Goal: Task Accomplishment & Management: Complete application form

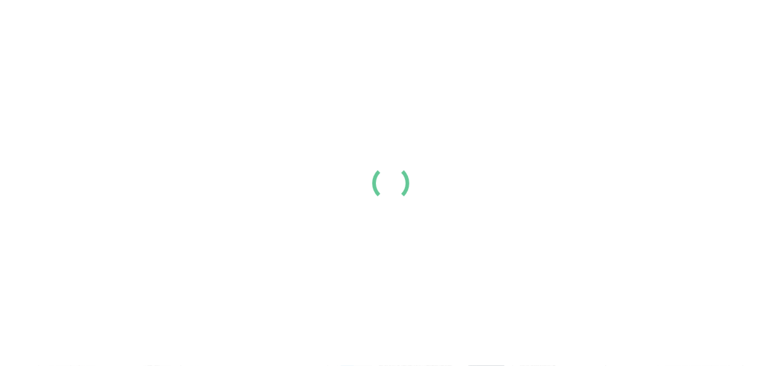
click at [630, 28] on link "Login" at bounding box center [616, 20] width 25 height 15
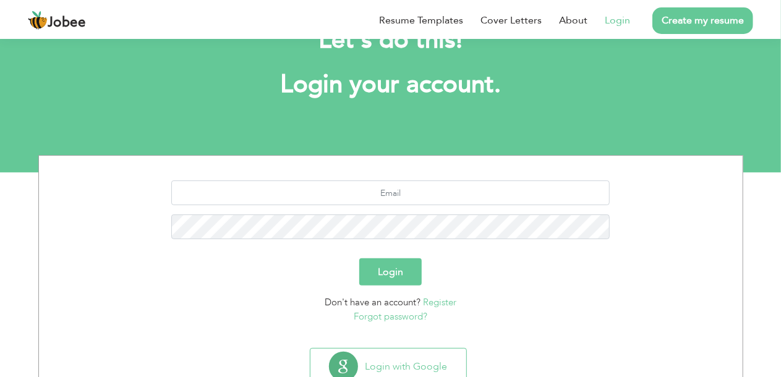
scroll to position [91, 0]
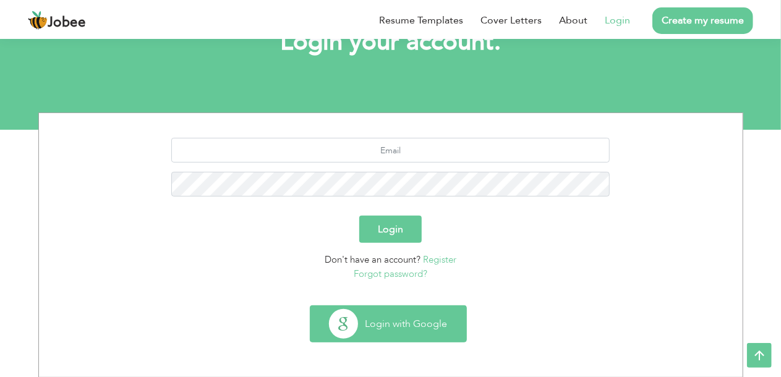
click at [433, 330] on button "Login with Google" at bounding box center [388, 324] width 156 height 36
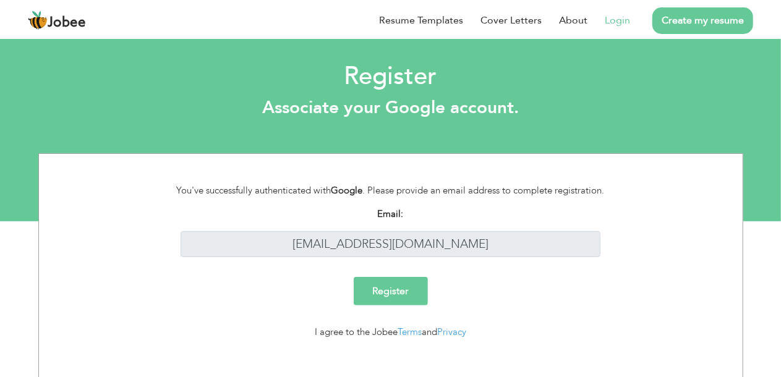
click at [398, 290] on input "Register" at bounding box center [391, 291] width 74 height 28
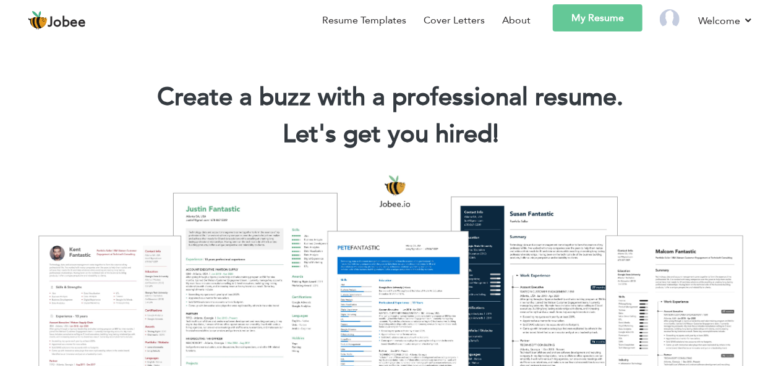
click at [383, 40] on div "Resume Templates Cover Letters About My Resume Welcome Settings Log off" at bounding box center [390, 22] width 725 height 36
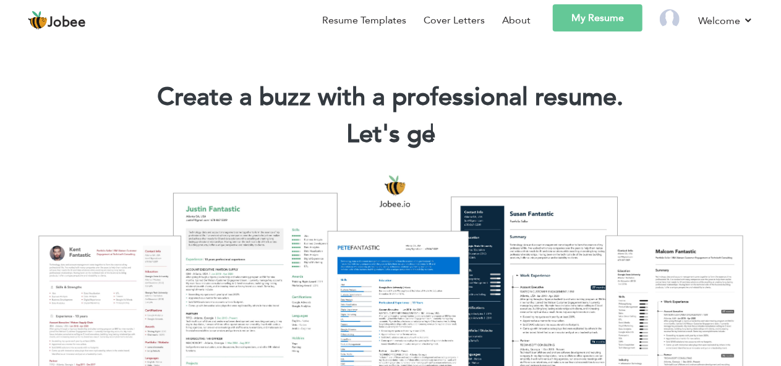
click at [642, 32] on link "My Resume" at bounding box center [598, 17] width 90 height 27
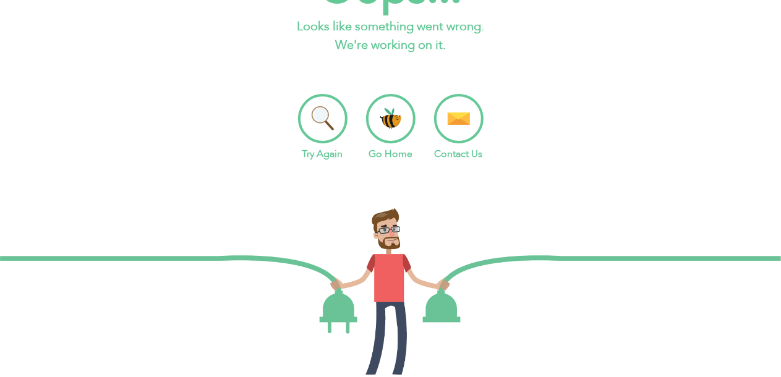
scroll to position [124, 0]
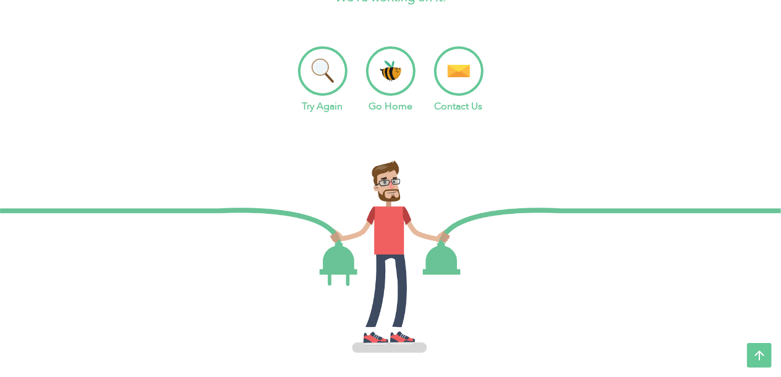
click at [397, 65] on li "Go Home" at bounding box center [390, 79] width 49 height 67
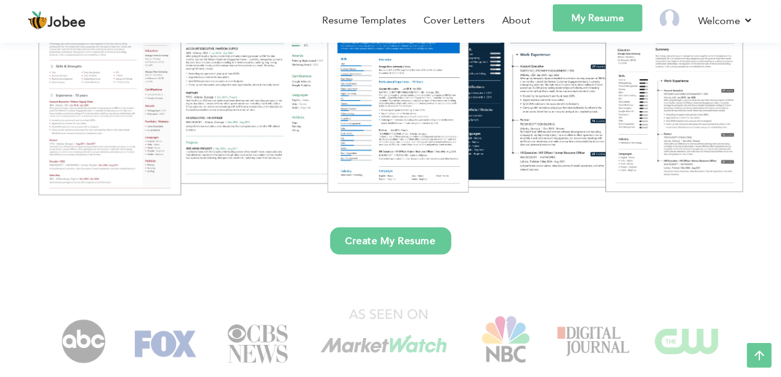
scroll to position [371, 0]
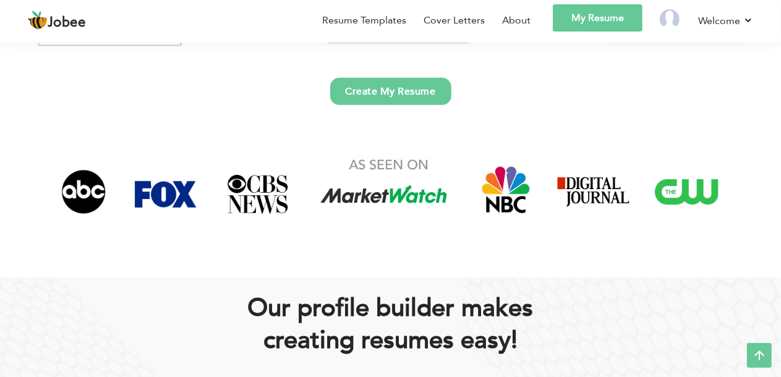
click at [413, 91] on link "Create My Resume" at bounding box center [390, 91] width 121 height 27
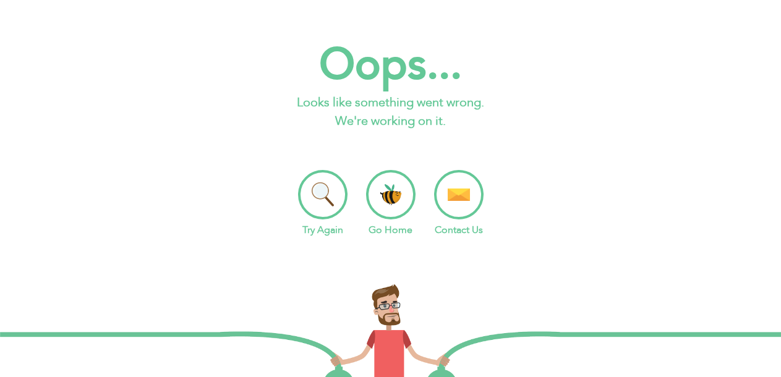
scroll to position [37, 0]
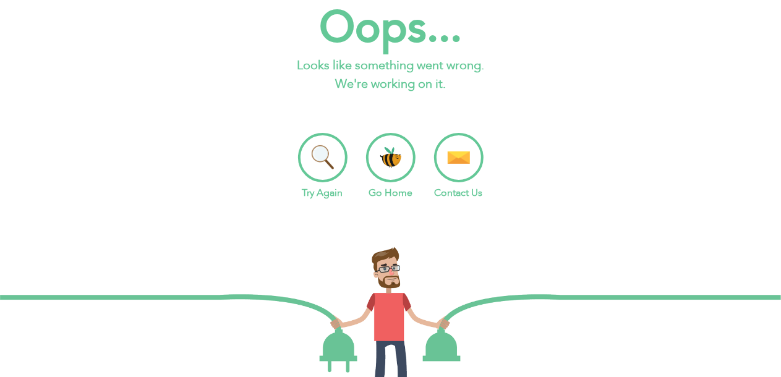
click at [325, 151] on li "Try Again" at bounding box center [322, 166] width 49 height 67
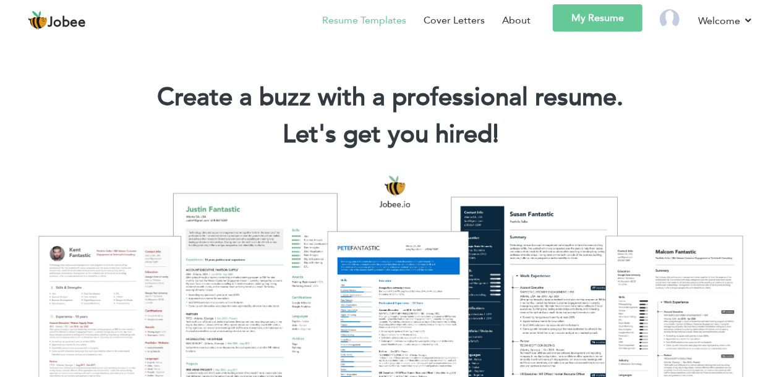
click at [381, 22] on link "Resume Templates" at bounding box center [364, 20] width 84 height 15
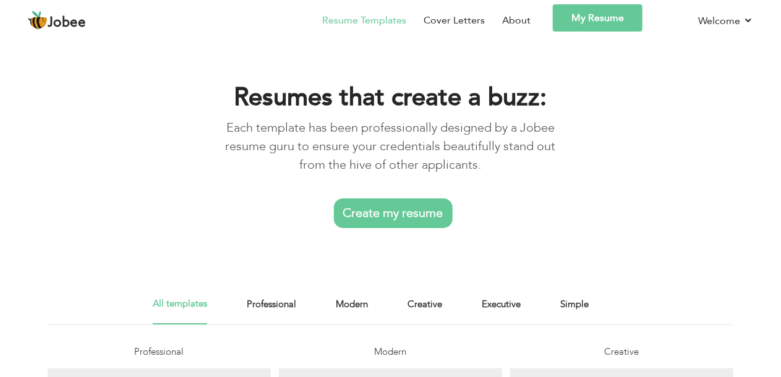
click at [426, 205] on link "Create my resume" at bounding box center [393, 213] width 119 height 30
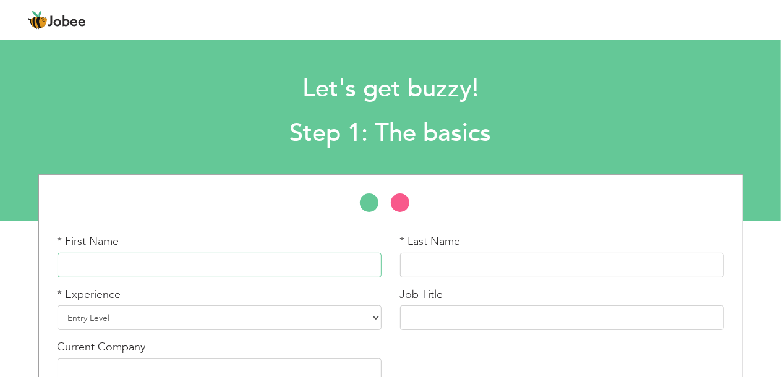
click at [278, 268] on input "text" at bounding box center [219, 265] width 324 height 25
paste input "Umer Nisar"
click at [199, 261] on input "Umer Nisar" at bounding box center [219, 265] width 324 height 25
type input "Umer"
paste input "Umer Nisar"
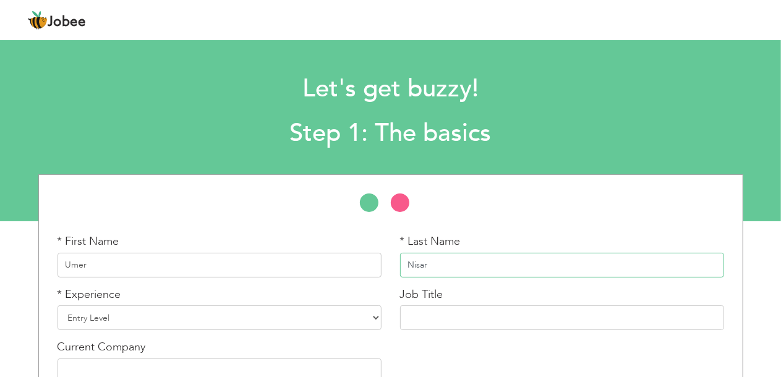
type input "Nisar"
click at [242, 311] on select "Entry Level Less than 1 Year 1 Year 2 Years 3 Years 4 Years 5 Years 6 Years 7 Y…" at bounding box center [219, 317] width 324 height 25
select select "12"
click at [57, 305] on select "Entry Level Less than 1 Year 1 Year 2 Years 3 Years 4 Years 5 Years 6 Years 7 Y…" at bounding box center [219, 317] width 324 height 25
click at [426, 318] on input "text" at bounding box center [562, 317] width 324 height 25
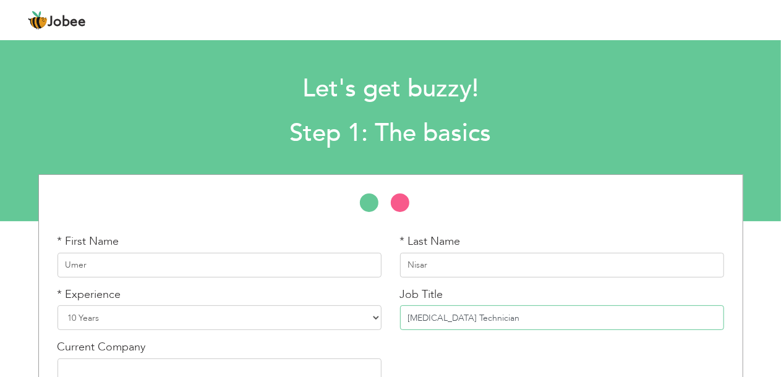
type input "Dialysis Technician"
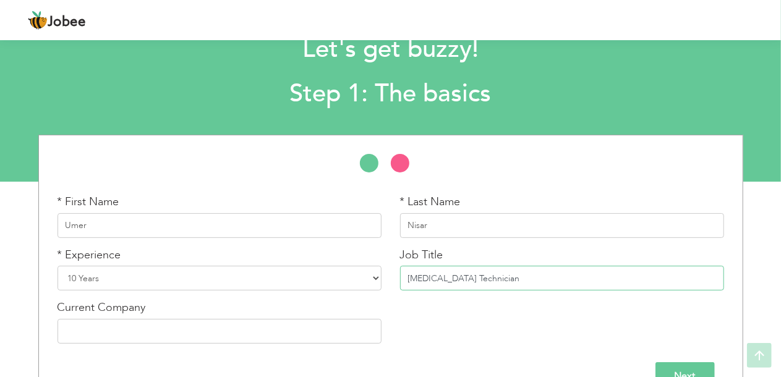
scroll to position [70, 0]
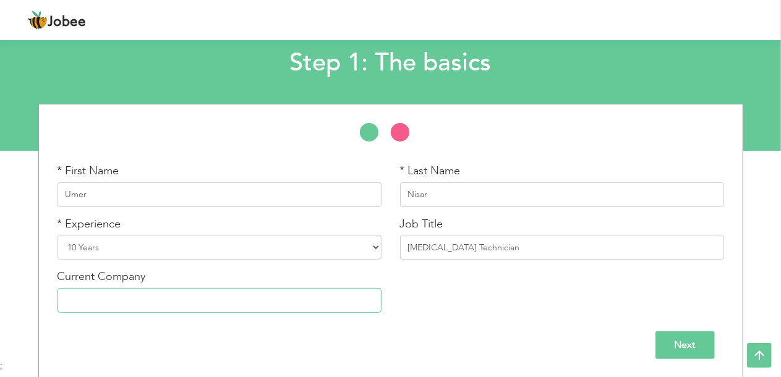
click at [224, 299] on input "text" at bounding box center [219, 300] width 324 height 25
type input "Khalid Clinic"
click at [689, 349] on input "Next" at bounding box center [684, 345] width 59 height 28
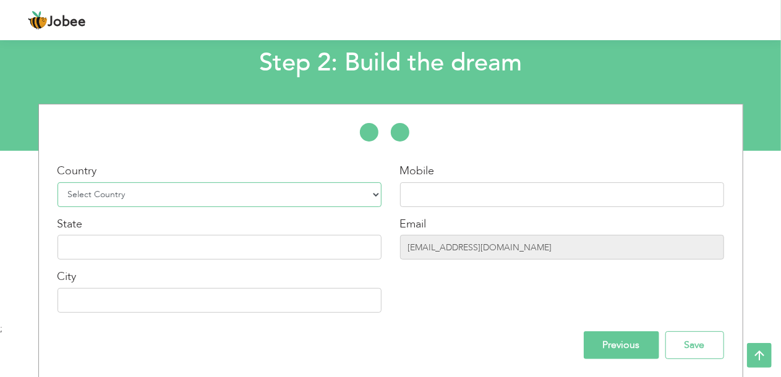
click at [346, 192] on select "Select Country Afghanistan Albania Algeria American Samoa Andorra Angola Anguil…" at bounding box center [219, 194] width 324 height 25
select select "166"
click at [57, 182] on select "Select Country Afghanistan Albania Algeria American Samoa Andorra Angola Anguil…" at bounding box center [219, 194] width 324 height 25
click at [423, 193] on input "text" at bounding box center [562, 194] width 324 height 25
paste input "0312-4525159 – 0"
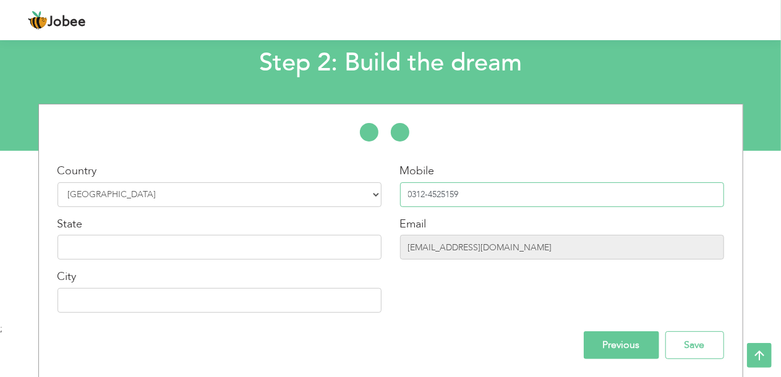
type input "0312-4525159"
click at [193, 244] on input "text" at bounding box center [219, 247] width 324 height 25
click at [638, 342] on input "Previous" at bounding box center [620, 345] width 75 height 28
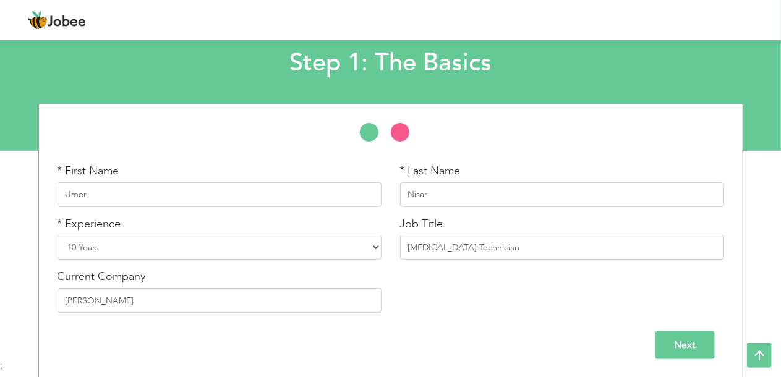
click at [638, 342] on div "Next" at bounding box center [390, 345] width 666 height 28
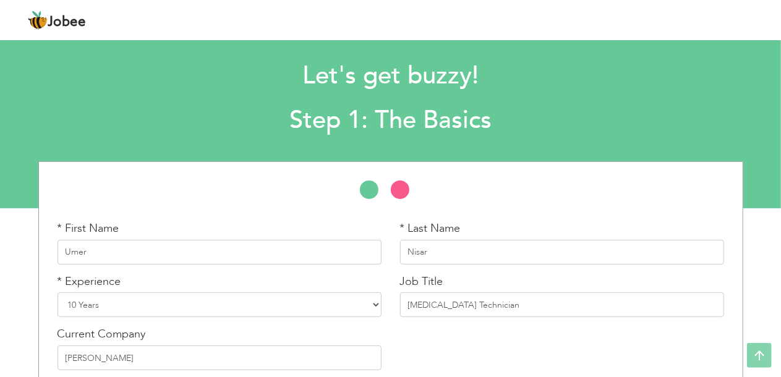
scroll to position [0, 0]
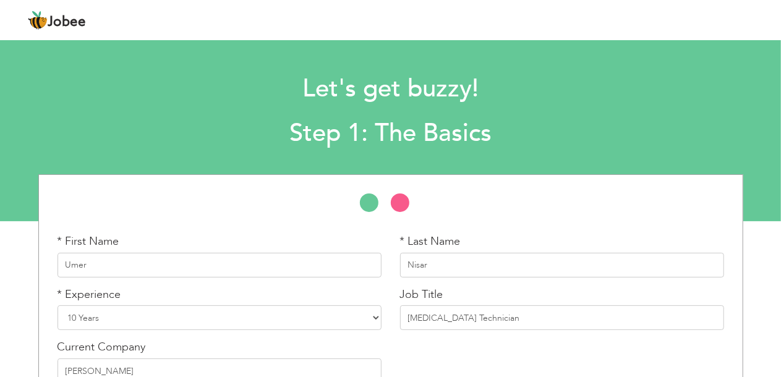
click at [41, 23] on img at bounding box center [38, 21] width 20 height 20
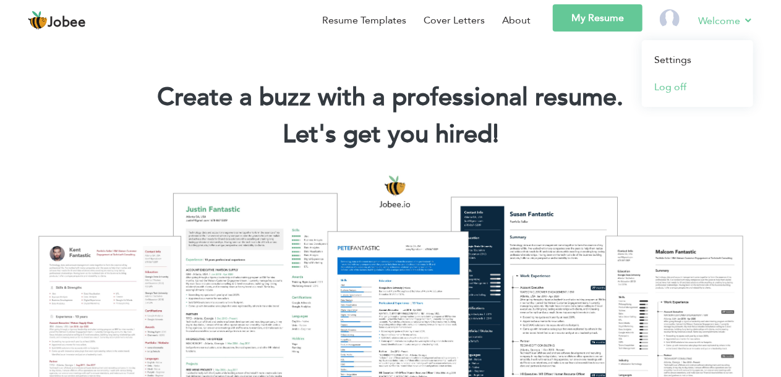
click at [688, 87] on link "Log off" at bounding box center [697, 87] width 111 height 27
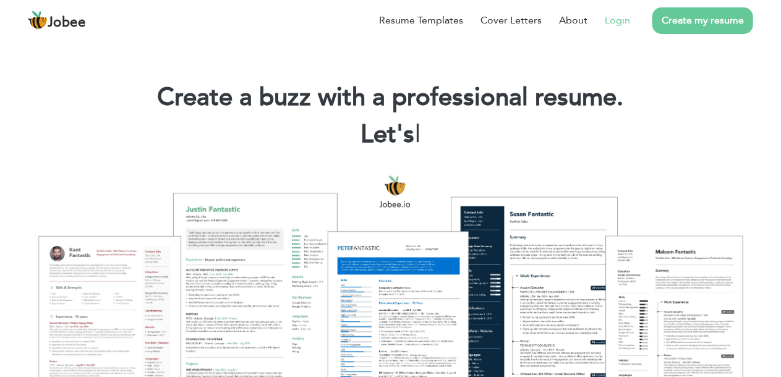
click at [625, 16] on link "Login" at bounding box center [616, 20] width 25 height 15
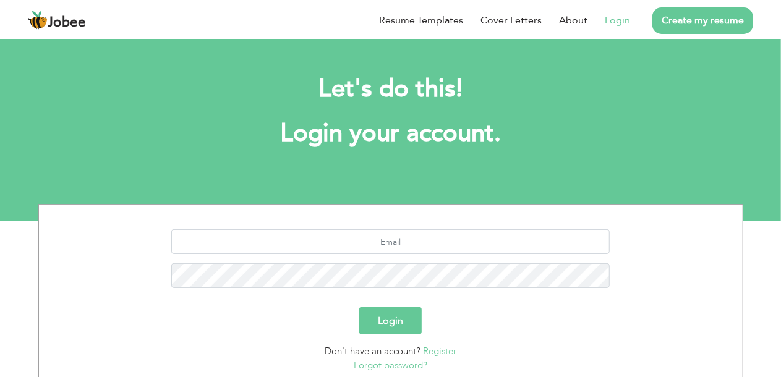
scroll to position [62, 0]
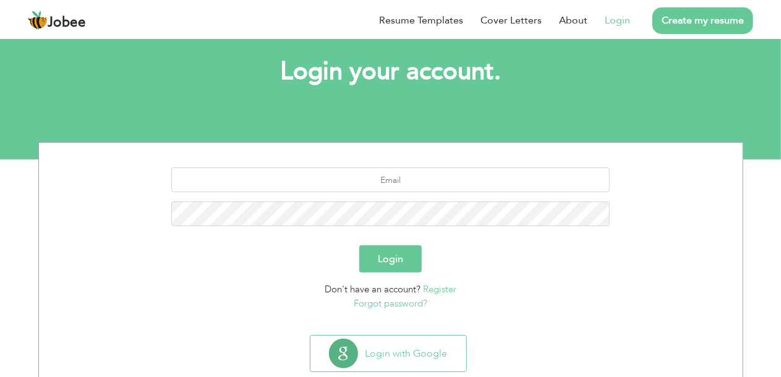
click at [394, 258] on button "Login" at bounding box center [390, 258] width 62 height 27
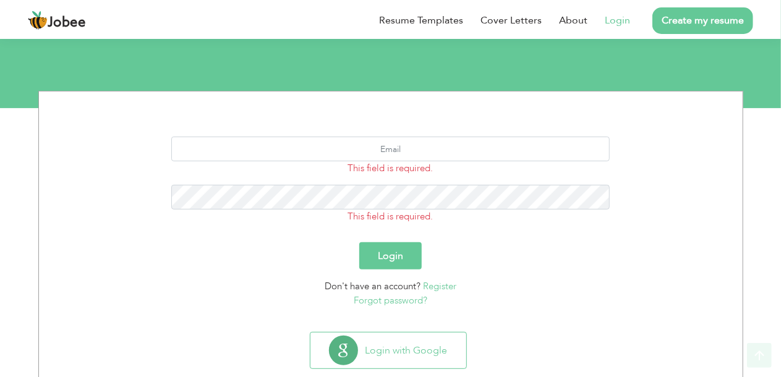
scroll to position [140, 0]
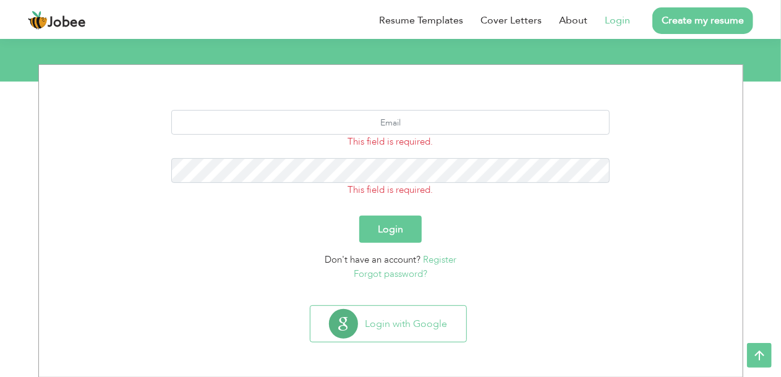
click at [399, 261] on span "Don't have an account?" at bounding box center [372, 259] width 96 height 12
click at [439, 259] on link "Register" at bounding box center [439, 259] width 33 height 12
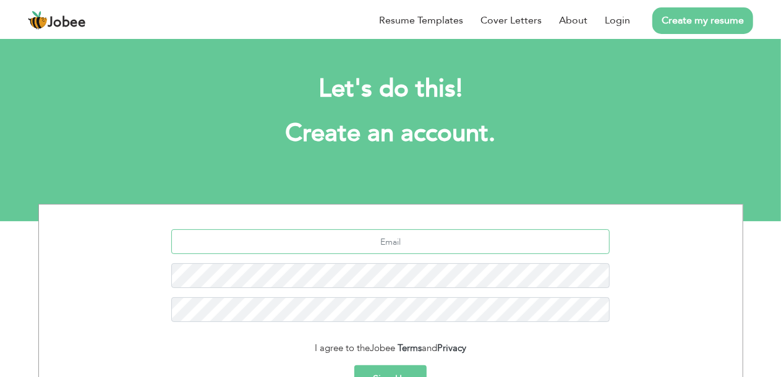
click at [425, 235] on input "text" at bounding box center [390, 241] width 438 height 25
paste input "[EMAIL_ADDRESS][DOMAIN_NAME]"
type input "[EMAIL_ADDRESS][DOMAIN_NAME]"
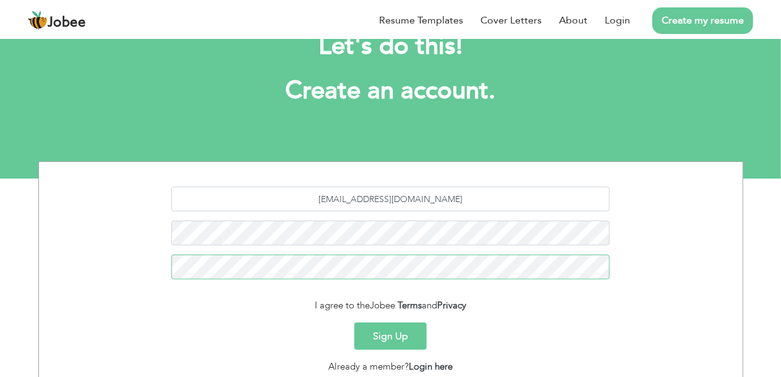
scroll to position [62, 0]
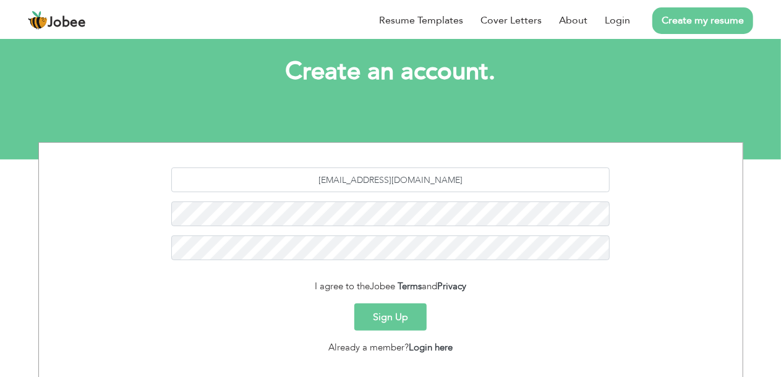
click at [405, 314] on button "Sign Up" at bounding box center [390, 316] width 72 height 27
